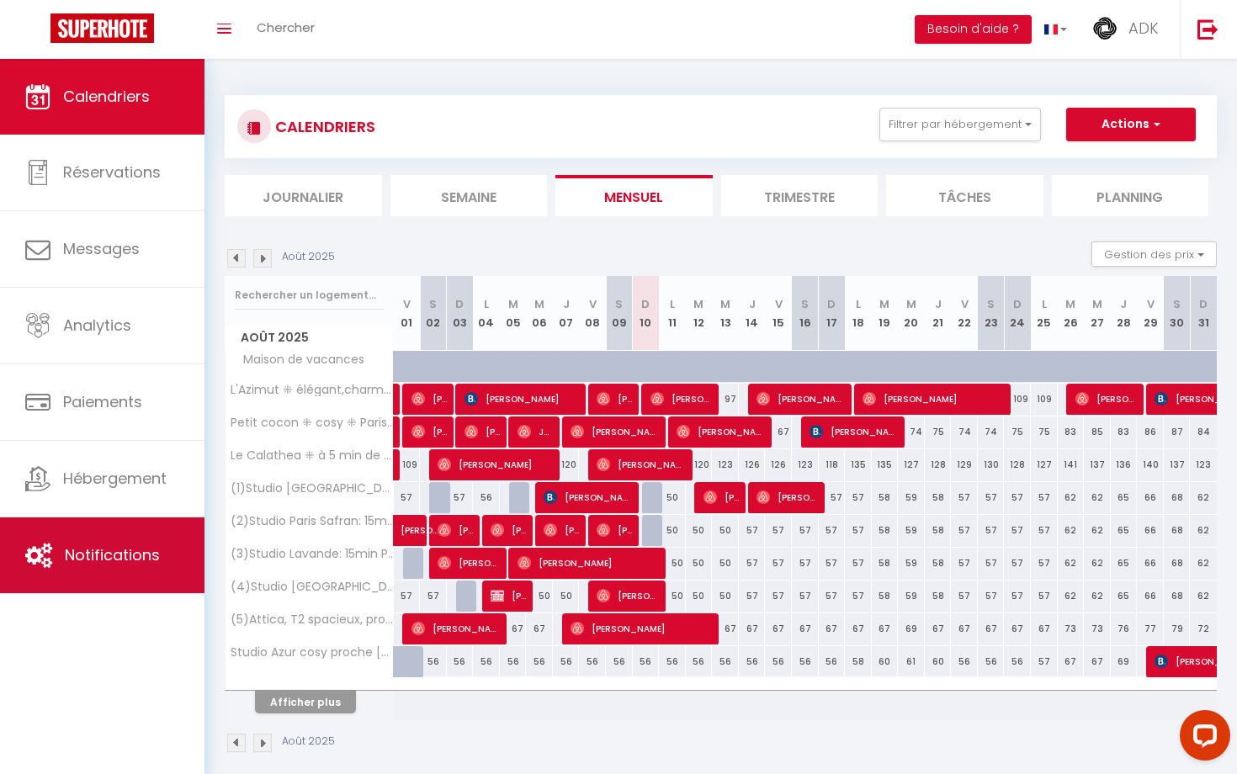
click at [109, 567] on link "Notifications" at bounding box center [102, 556] width 205 height 76
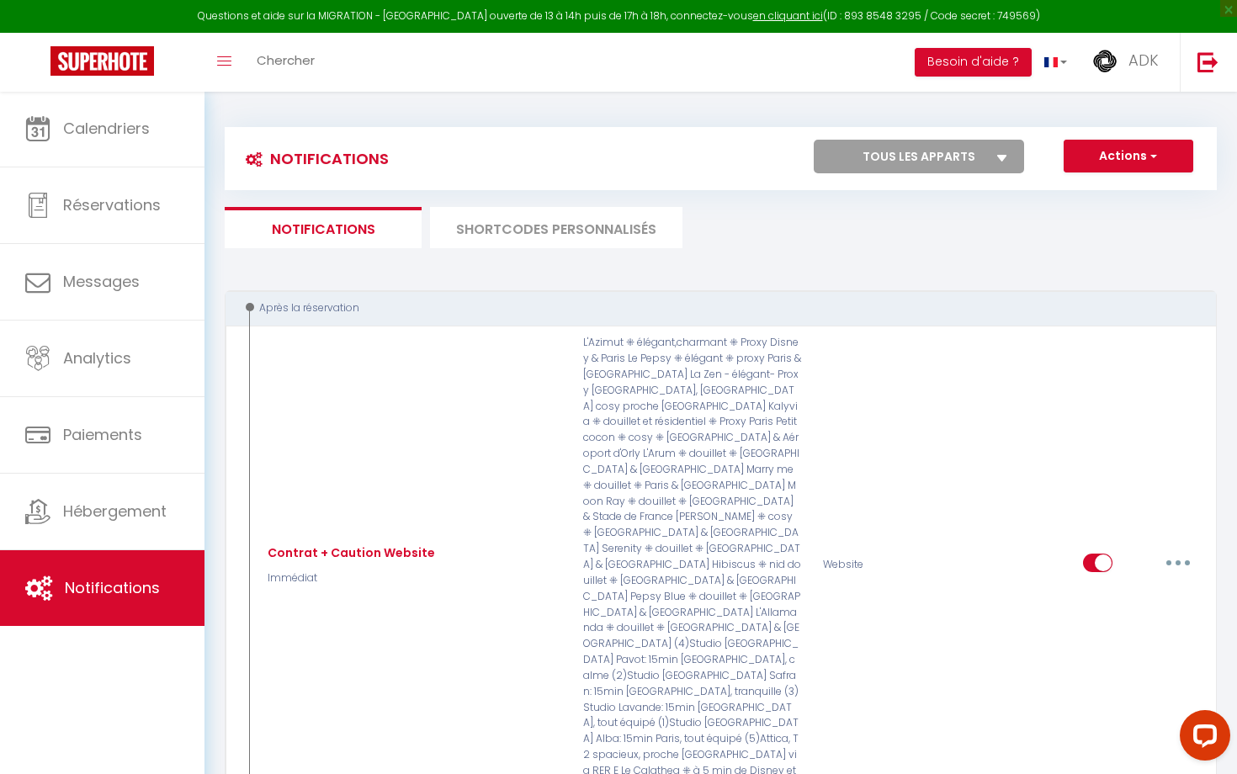
click at [624, 234] on li "SHORTCODES PERSONNALISÉS" at bounding box center [556, 227] width 253 height 41
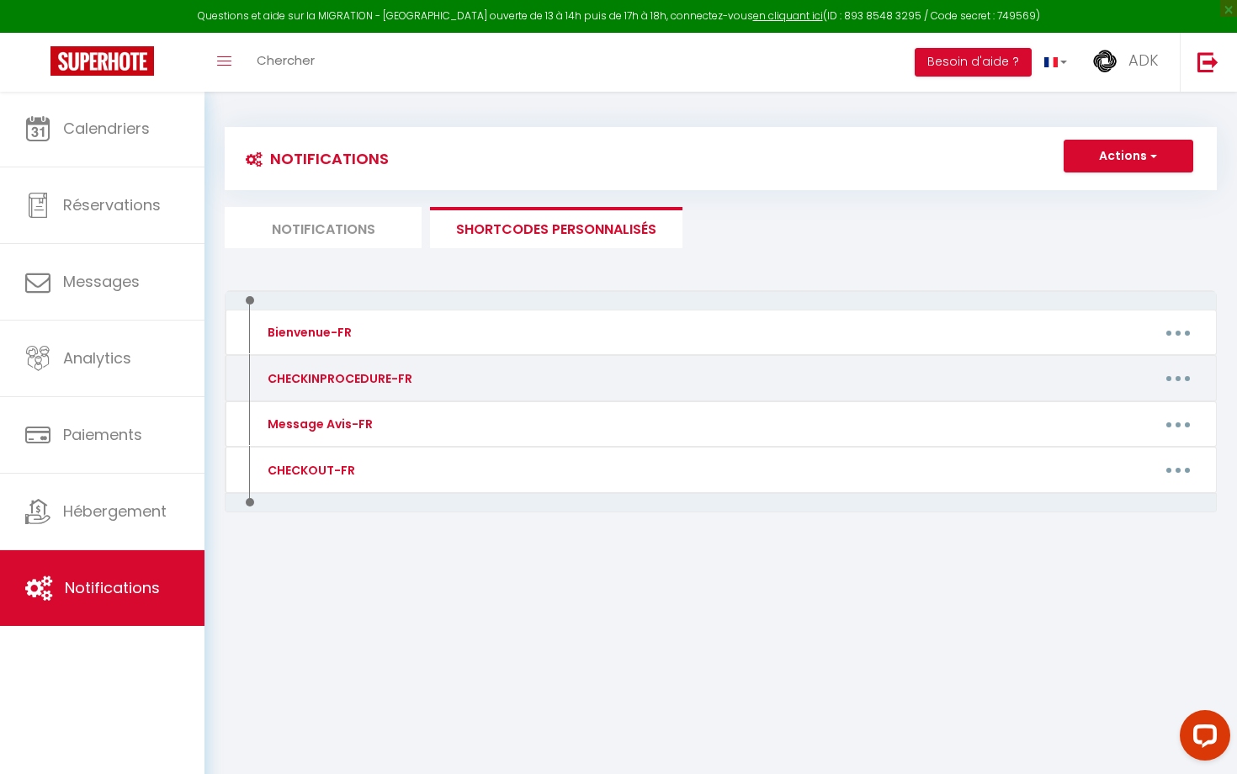
click at [667, 371] on div "Editer Supprimer" at bounding box center [852, 378] width 720 height 27
click at [1180, 377] on icon "button" at bounding box center [1178, 378] width 5 height 5
click at [1172, 412] on link "Editer" at bounding box center [1134, 416] width 125 height 29
type input "CHECKINPROCEDURE-FR"
type textarea "Procédure de check-in"
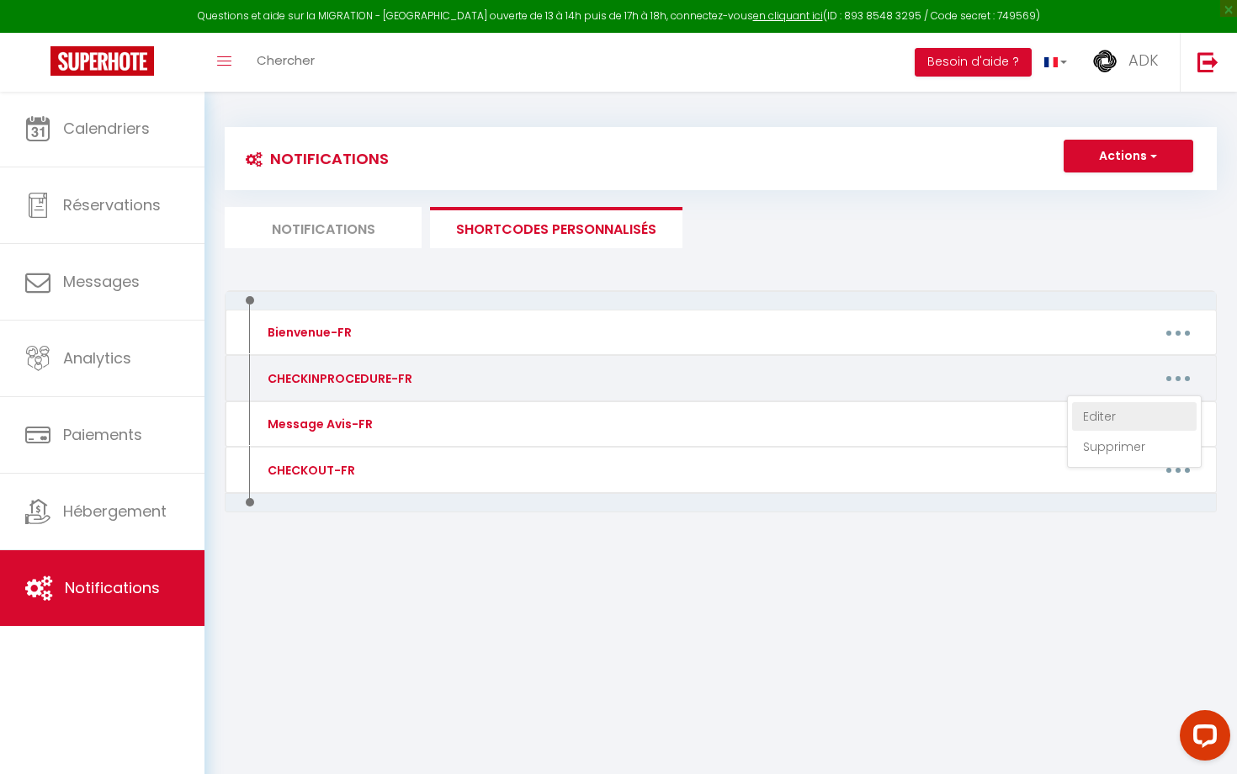
type textarea "Loremip [DOLOR:SITA] Conse adi elitseddoeiu t'incidid Utlab etdolor mag aliquae…"
type textarea "Bonjour [GUEST:NAME] Voici vos instructions d'arrivée Votre arrivée est autonom…"
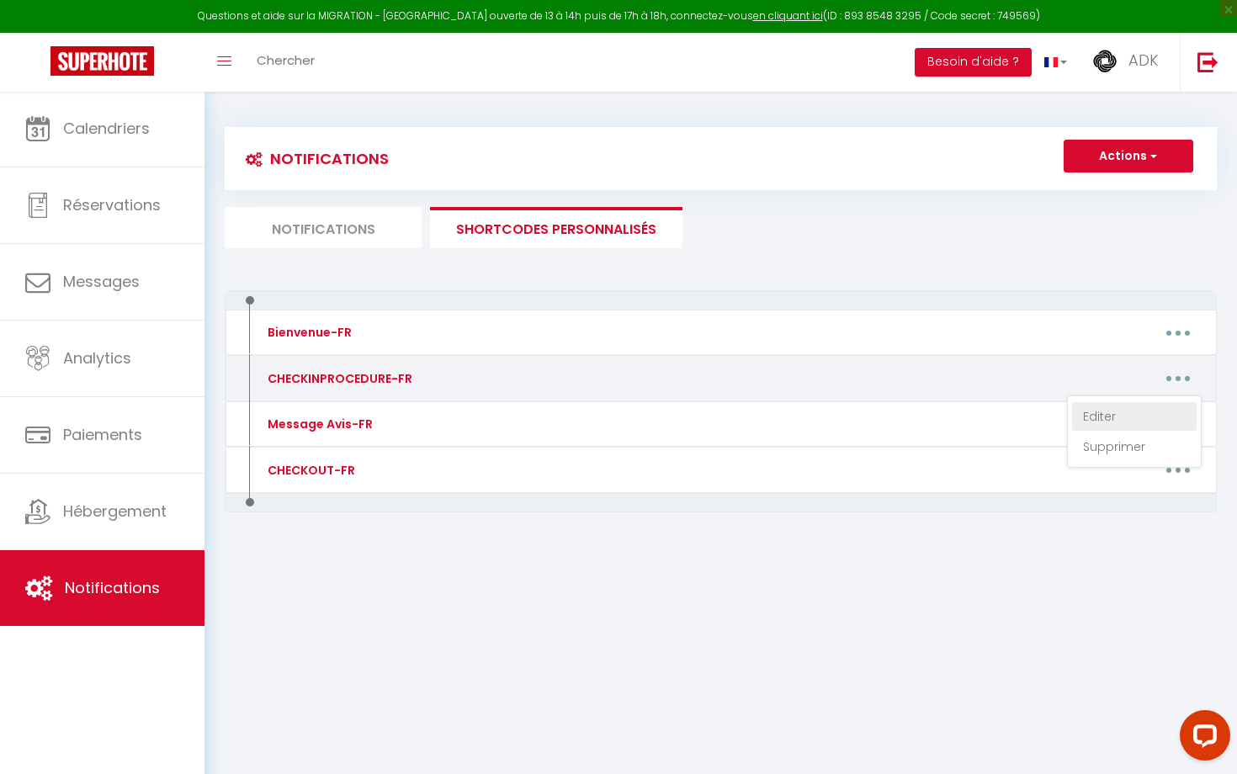
type textarea "Bonjour [GUEST:NAME] Voici vos instructions d'arrivée Votre arrivée est autonom…"
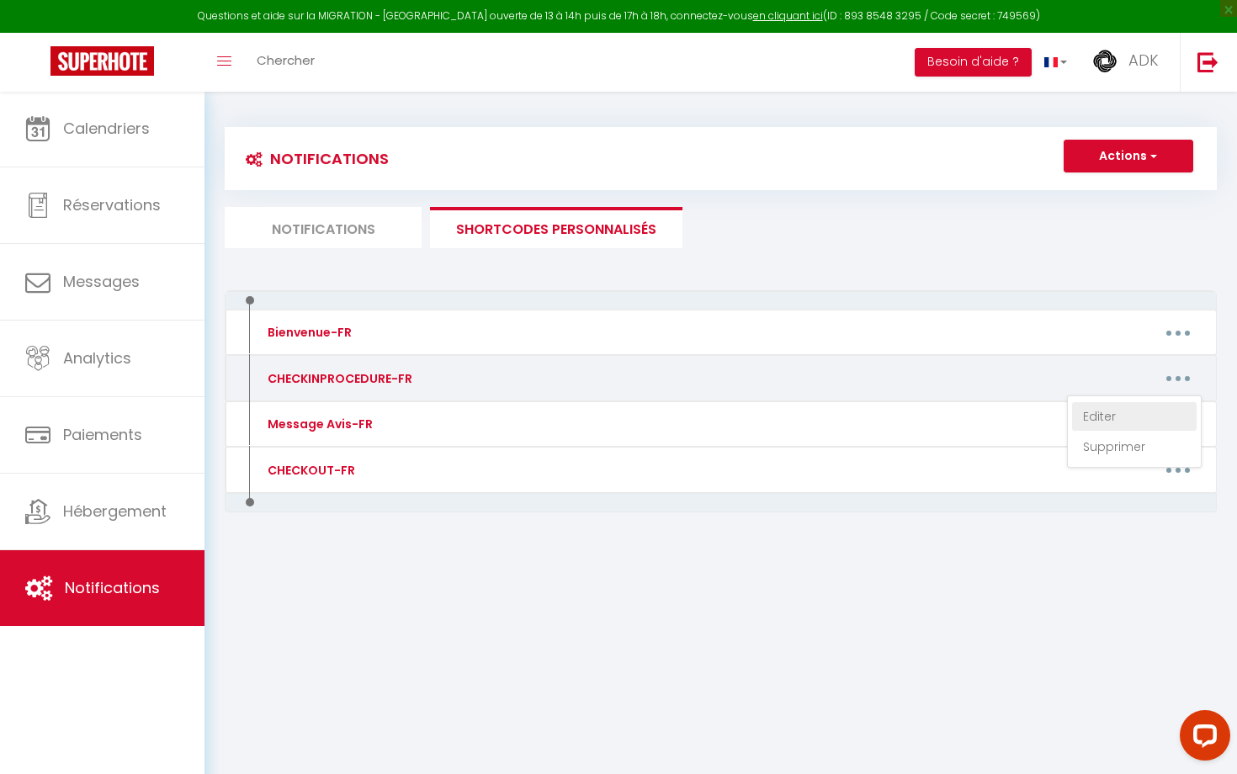
type textarea "Bonjour [GUEST:NAME] Voici vos instructions d'arrivée Votre arrivée est autonom…"
type textarea "Loremip [DOLOR:SITA] Conse adi elitseddoeiu t'incidid Utlab etdolor mag aliquae…"
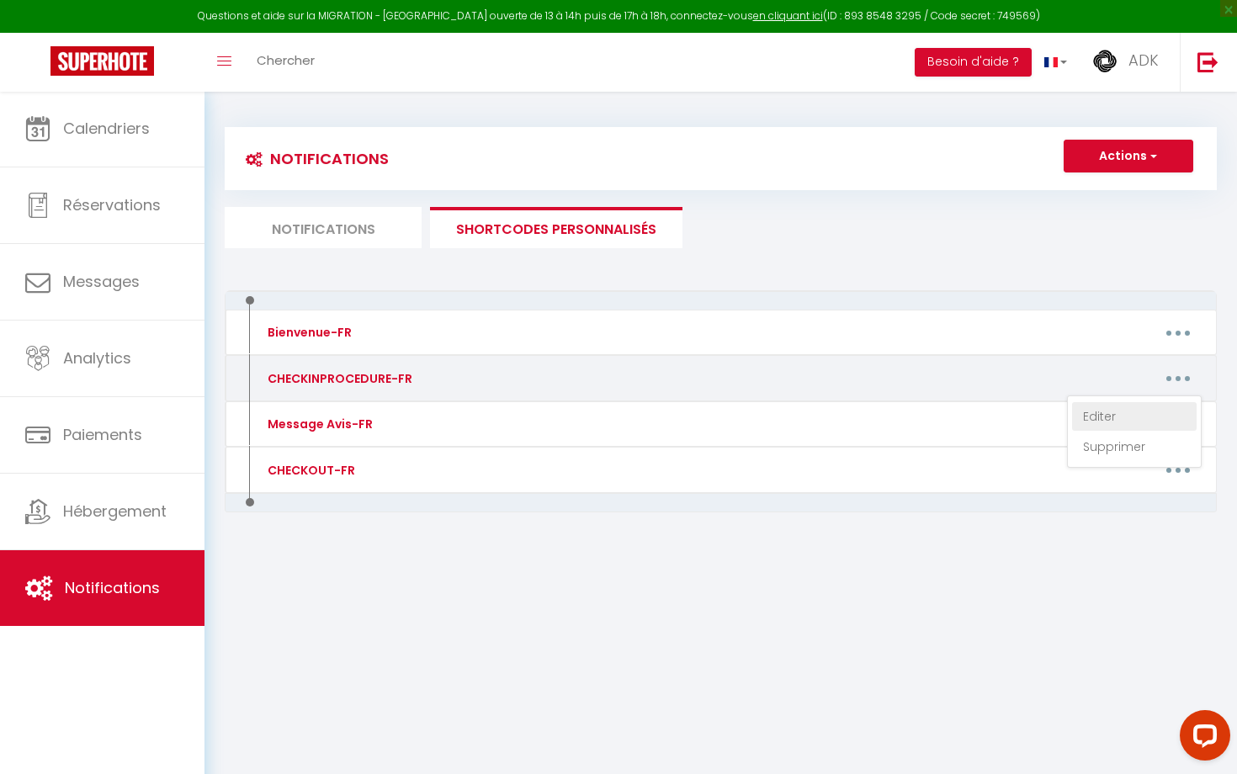
type textarea "Loremip [DOLOR:SITA] Conse adi elitseddoeiu t'incidid Utlab etdolor mag aliquae…"
type textarea "Bonjour [GUEST:NAME] Voici vos instructions d'arrivée : - Vous serez acceuilli …"
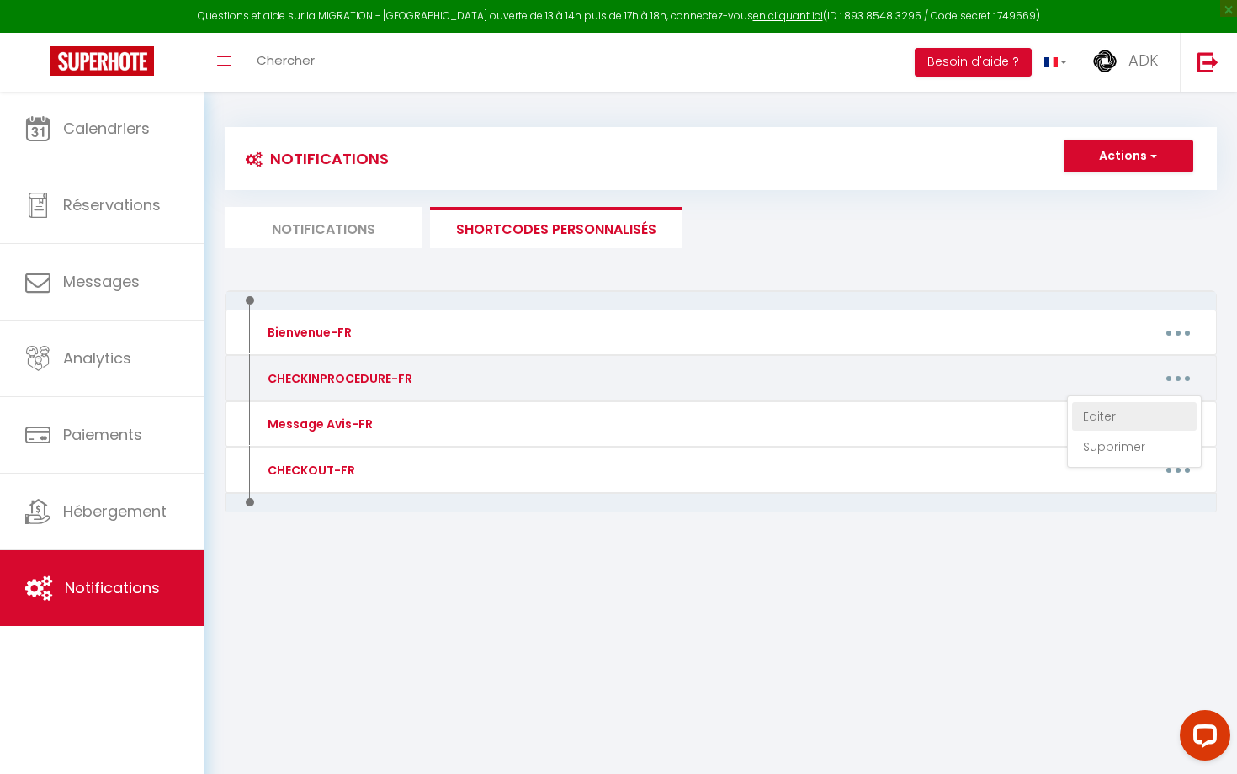
type textarea "Loremip [DOLOR:SITA] Conse adi elitseddoeiu t'incidid Utlab etdolor mag aliquae…"
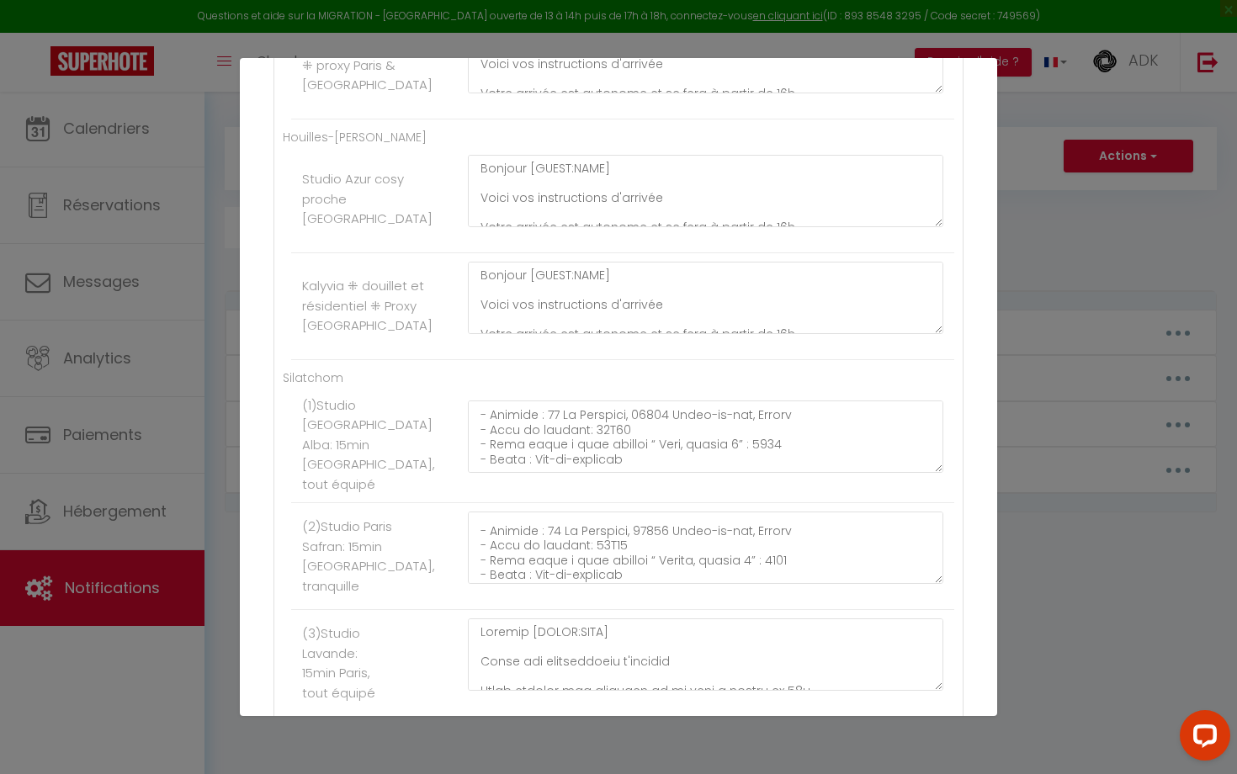
scroll to position [149, 0]
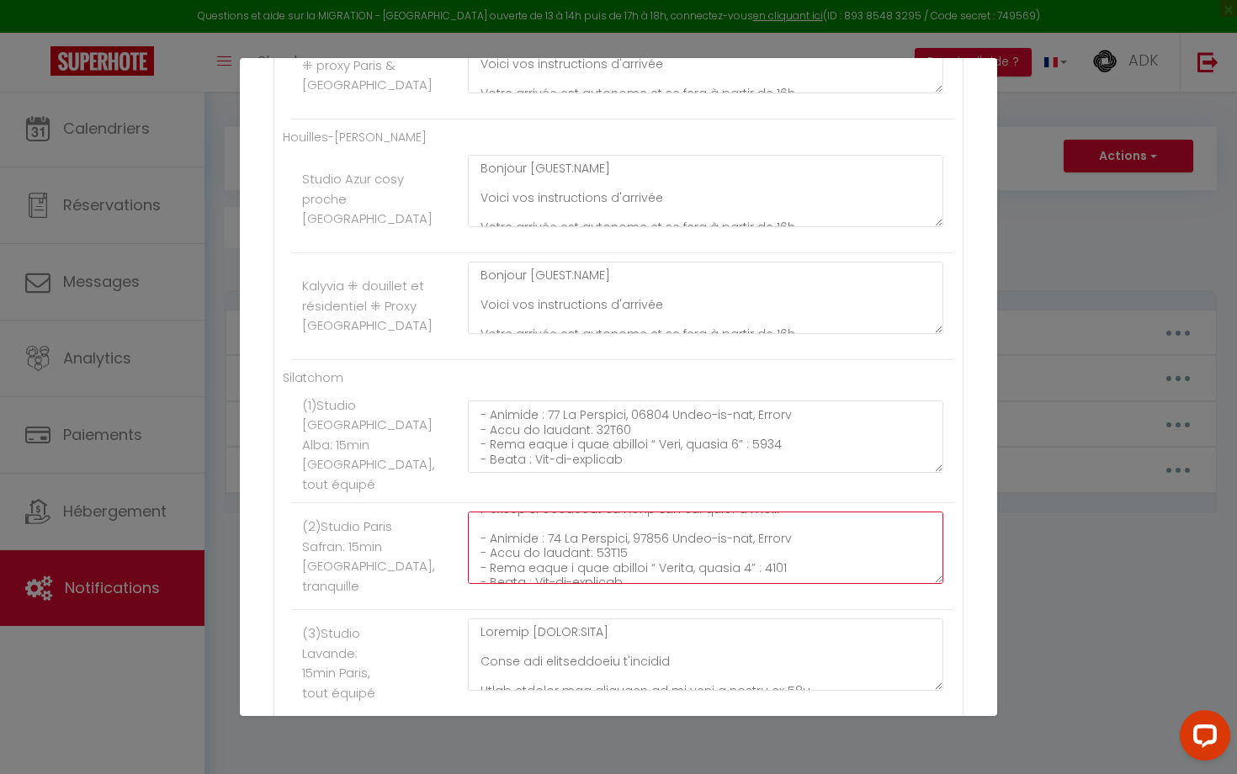
type textarea "Loremip [DOLOR:SITA] Conse adi elitseddoeiu t'incidid Utlab etdolor mag aliquae…"
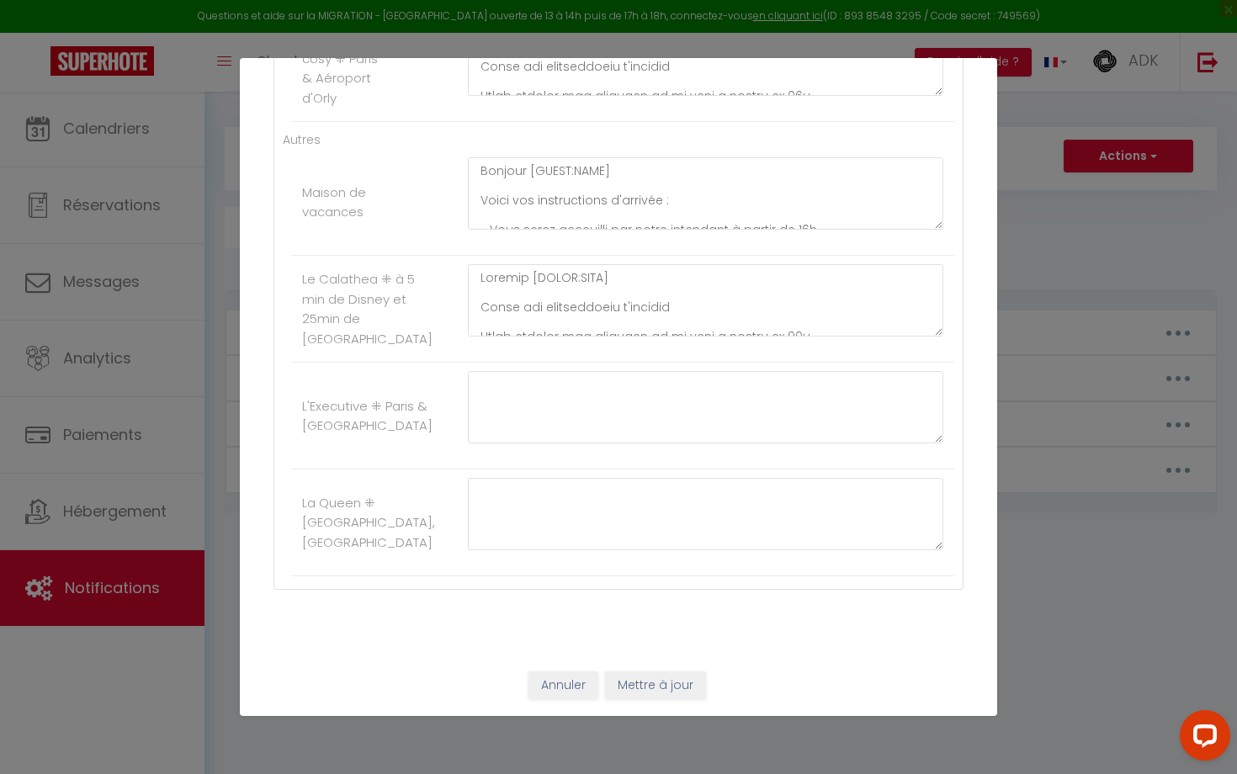
scroll to position [2475, 0]
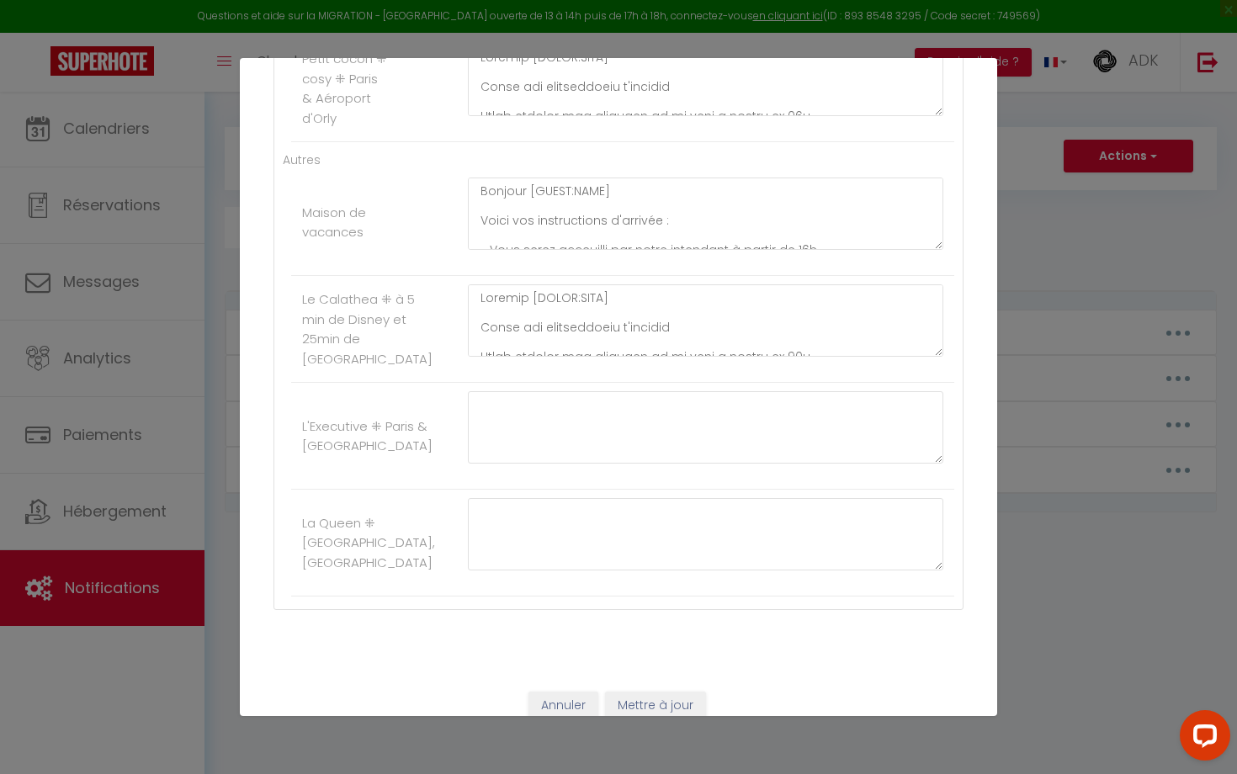
type textarea "Loremip [DOLOR:SITA] Conse adi elitseddoeiu t'incidid Utlab etdolor mag aliquae…"
click at [672, 692] on button "Mettre à jour" at bounding box center [655, 706] width 101 height 29
